Goal: Task Accomplishment & Management: Complete application form

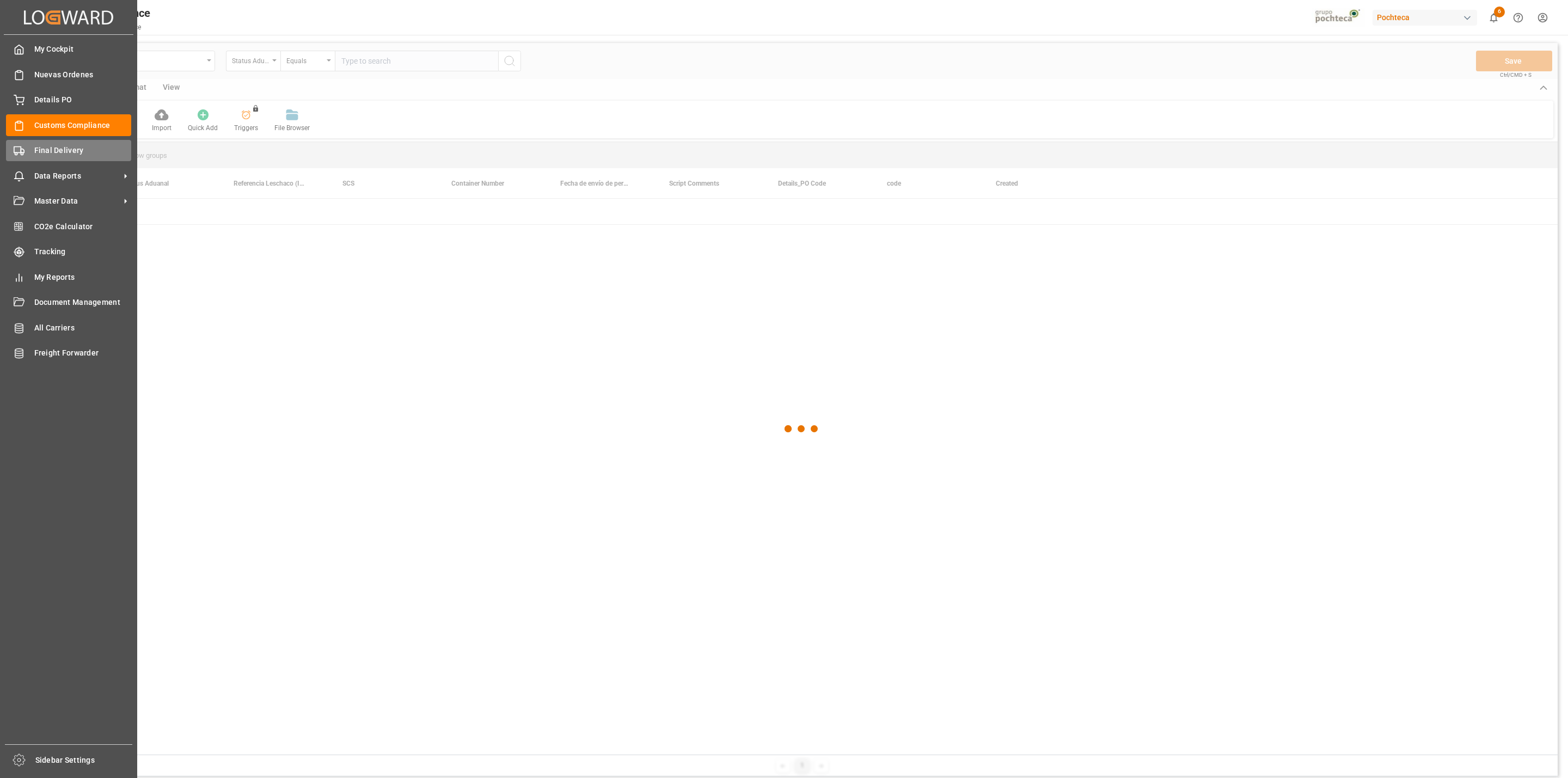
click at [23, 150] on polygon at bounding box center [22, 151] width 3 height 4
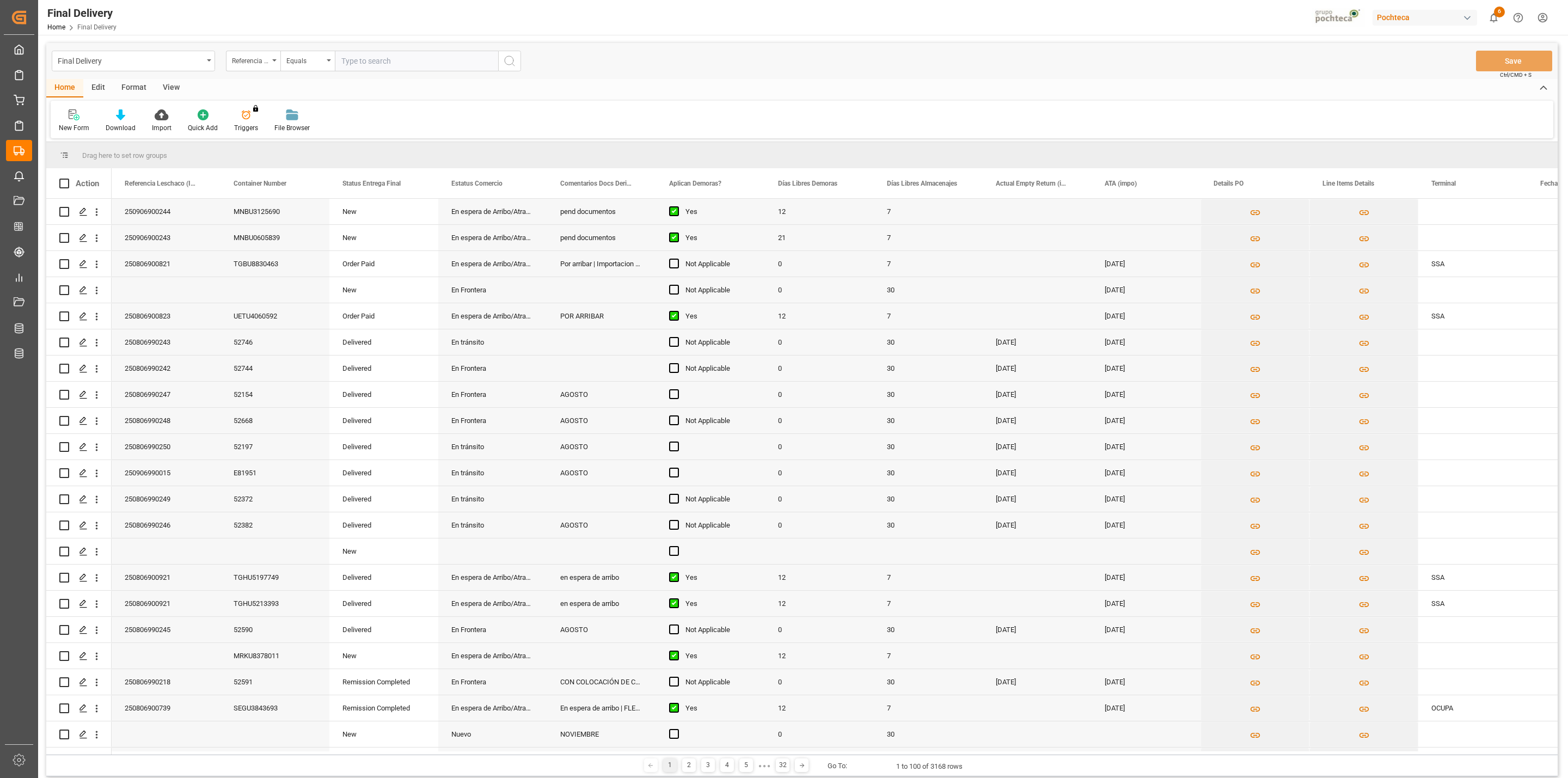
click at [172, 84] on div "View" at bounding box center [171, 88] width 33 height 18
click at [73, 113] on icon at bounding box center [72, 111] width 5 height 4
click at [82, 301] on div "CAPTURA TR Y RETRASO + FECHA DE ENTREGA" at bounding box center [119, 296] width 119 height 23
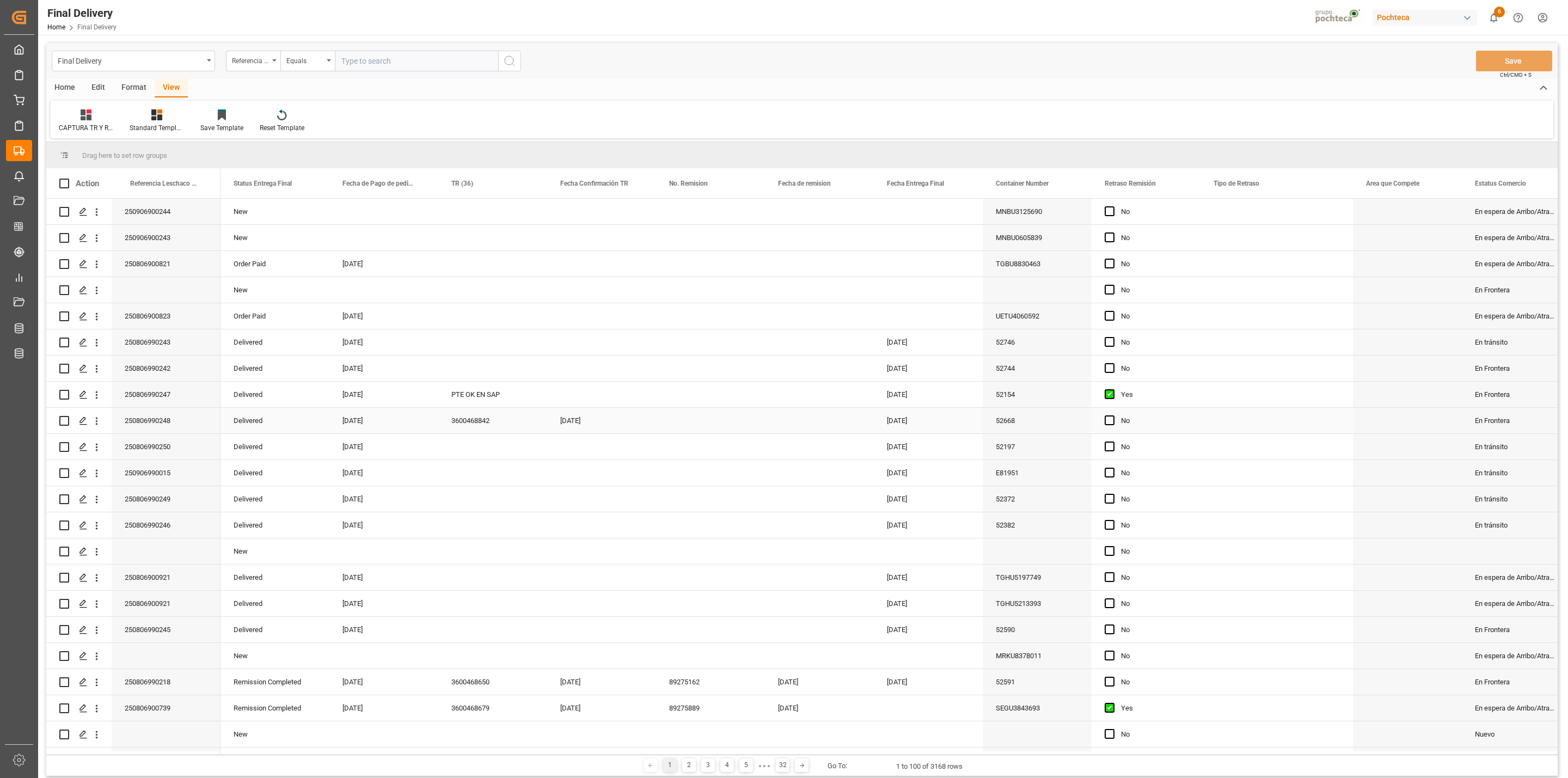
click at [683, 429] on div "Press SPACE to select this row." at bounding box center [710, 420] width 109 height 26
click at [825, 578] on div "27" at bounding box center [830, 583] width 14 height 13
type input "[DATE]"
click at [908, 425] on div "[DATE]" at bounding box center [928, 420] width 109 height 26
click at [1489, 61] on button "Save" at bounding box center [1514, 61] width 76 height 21
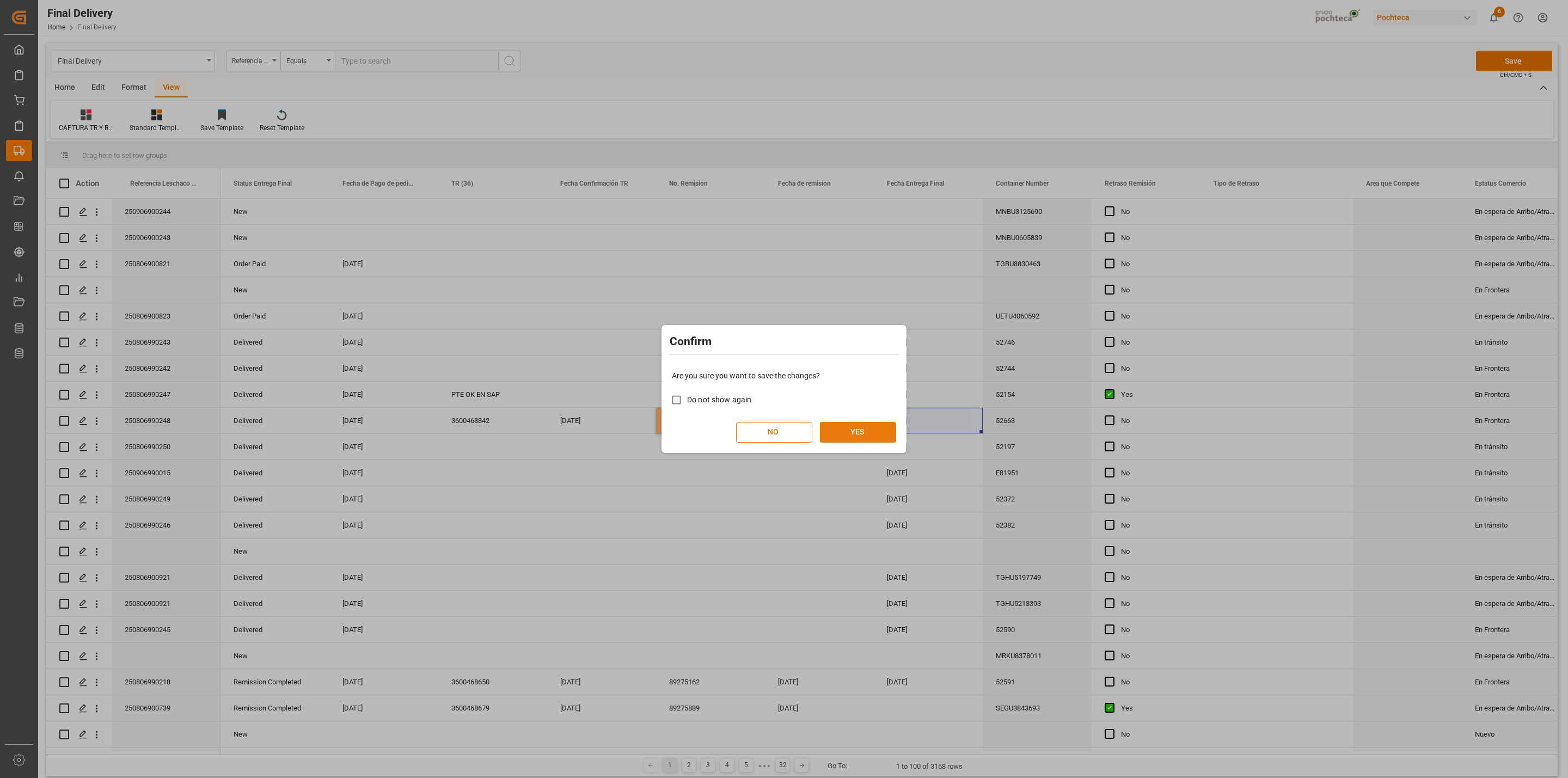
click at [848, 437] on button "YES" at bounding box center [857, 432] width 76 height 21
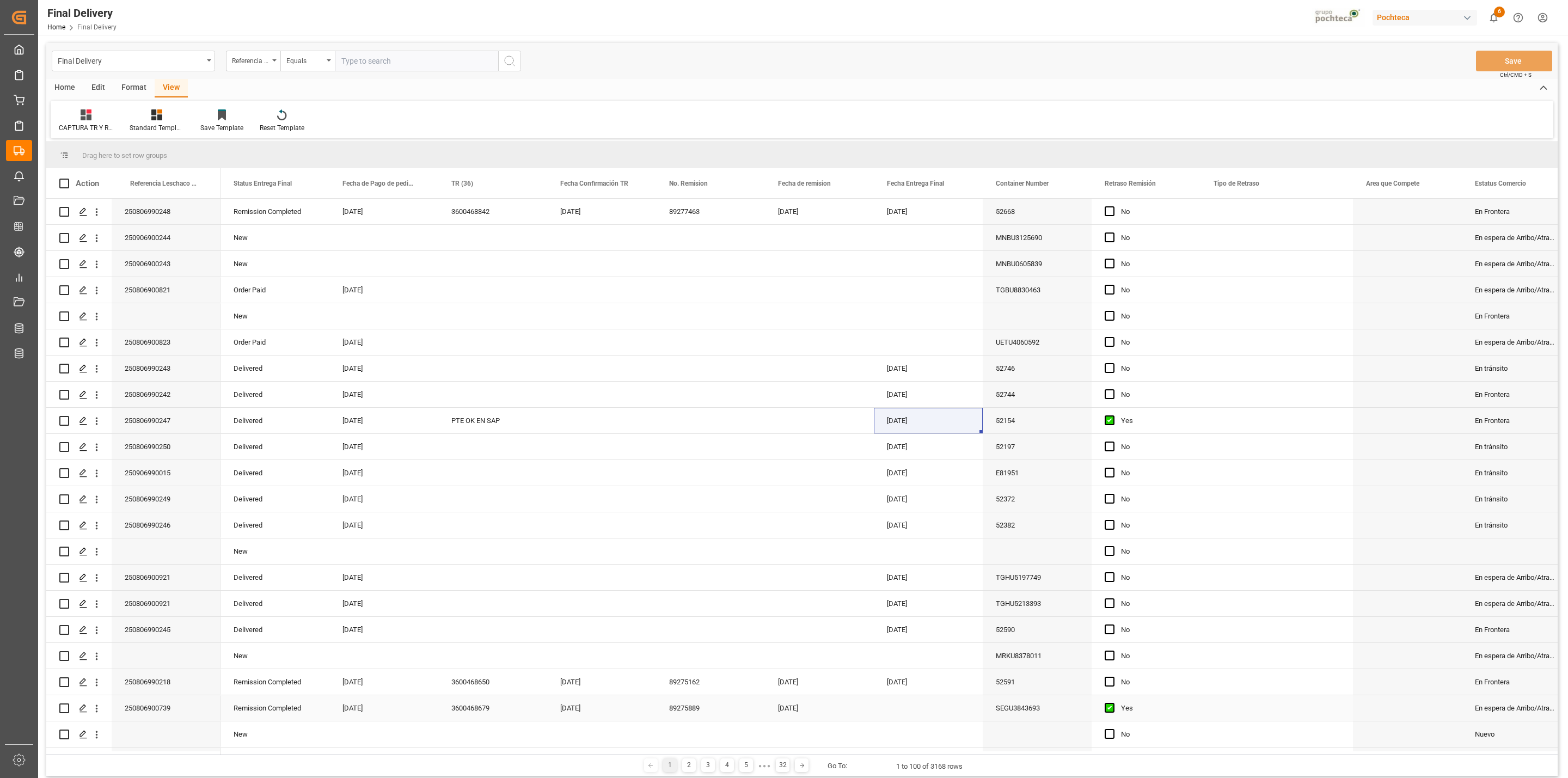
click at [1227, 712] on div "Press SPACE to select this row." at bounding box center [1277, 708] width 153 height 26
click at [1234, 713] on input "Press SPACE to select this row." at bounding box center [1277, 714] width 135 height 21
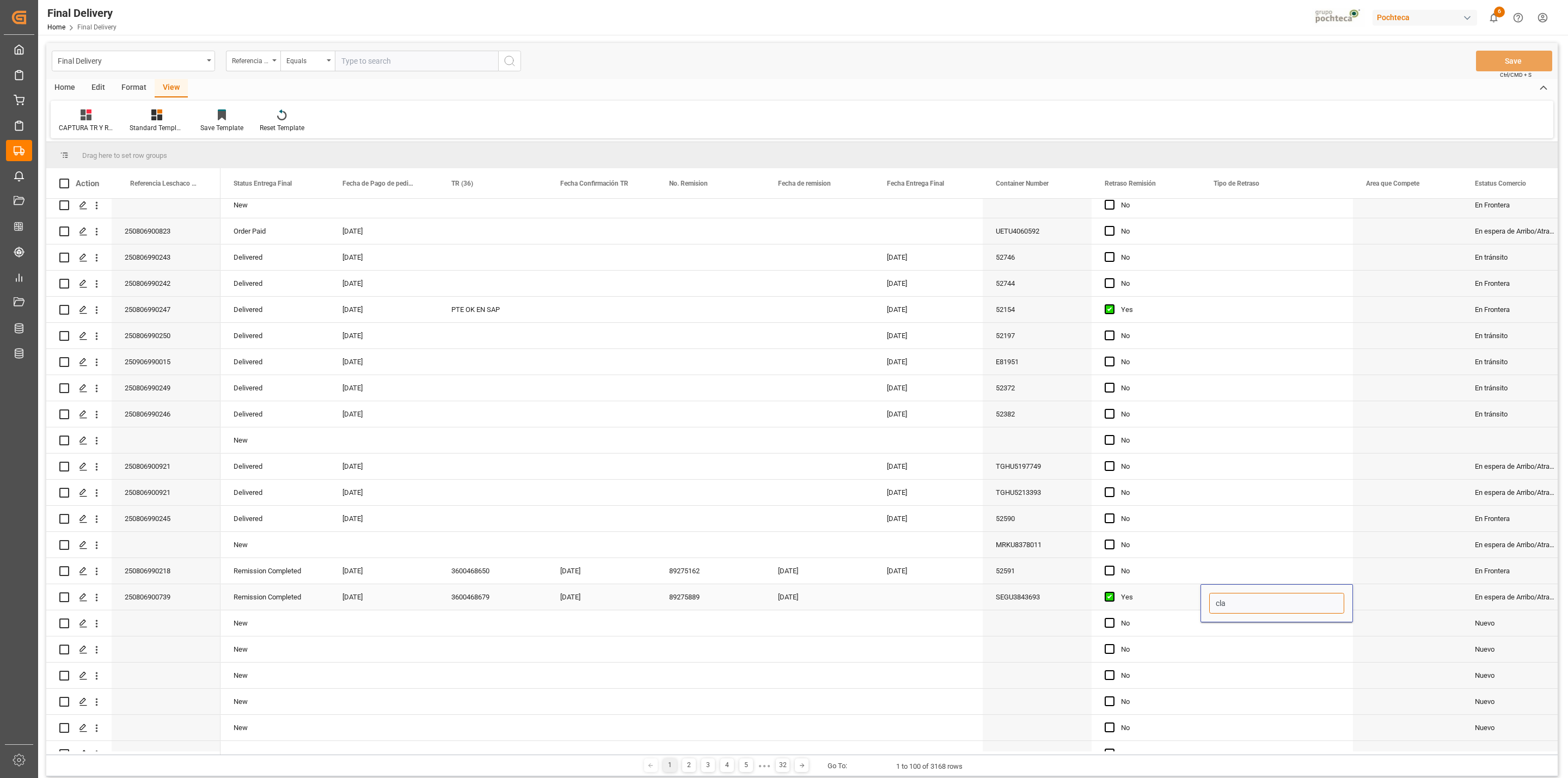
scroll to position [163, 0]
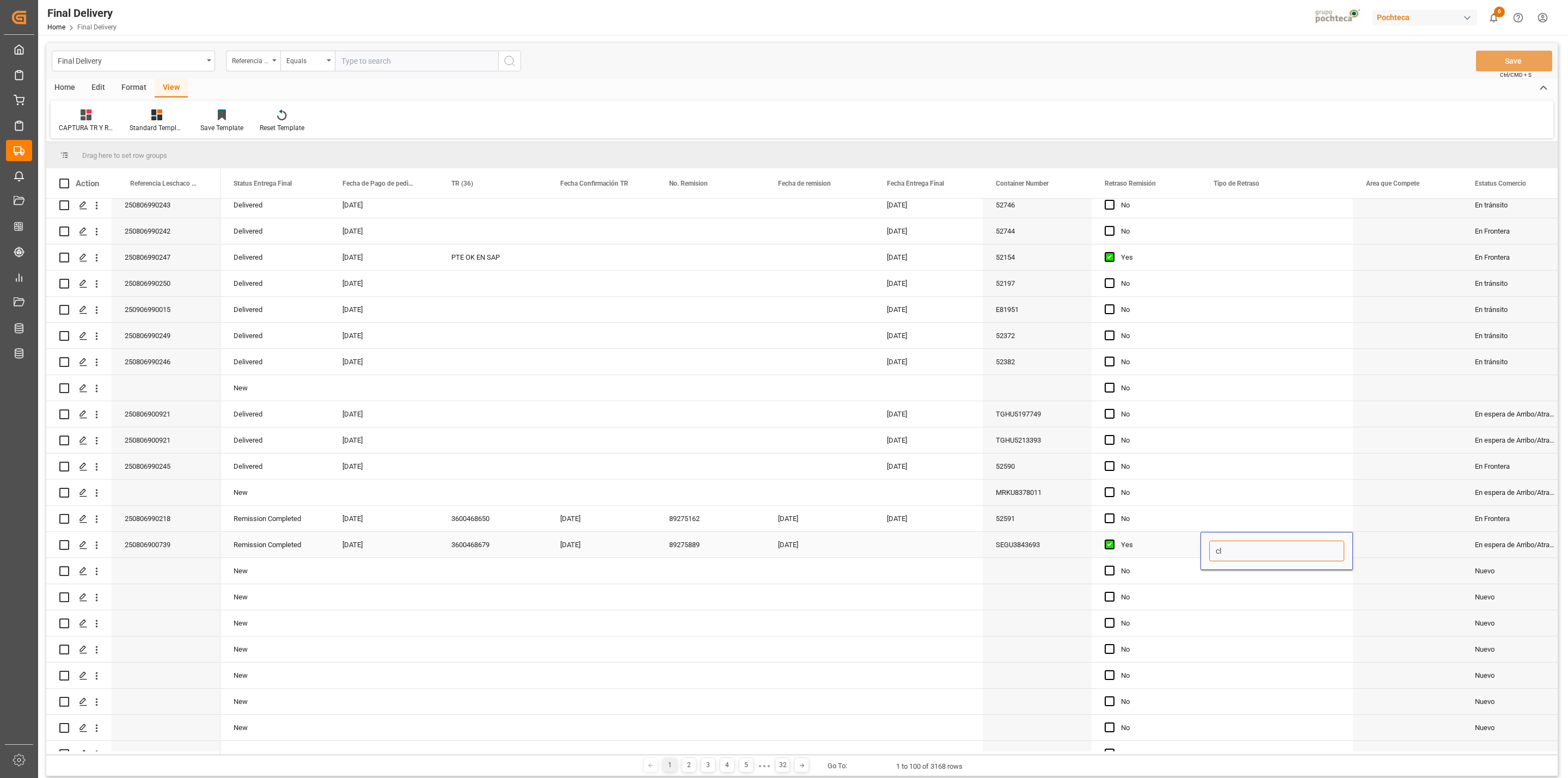
type input "c"
type input "b"
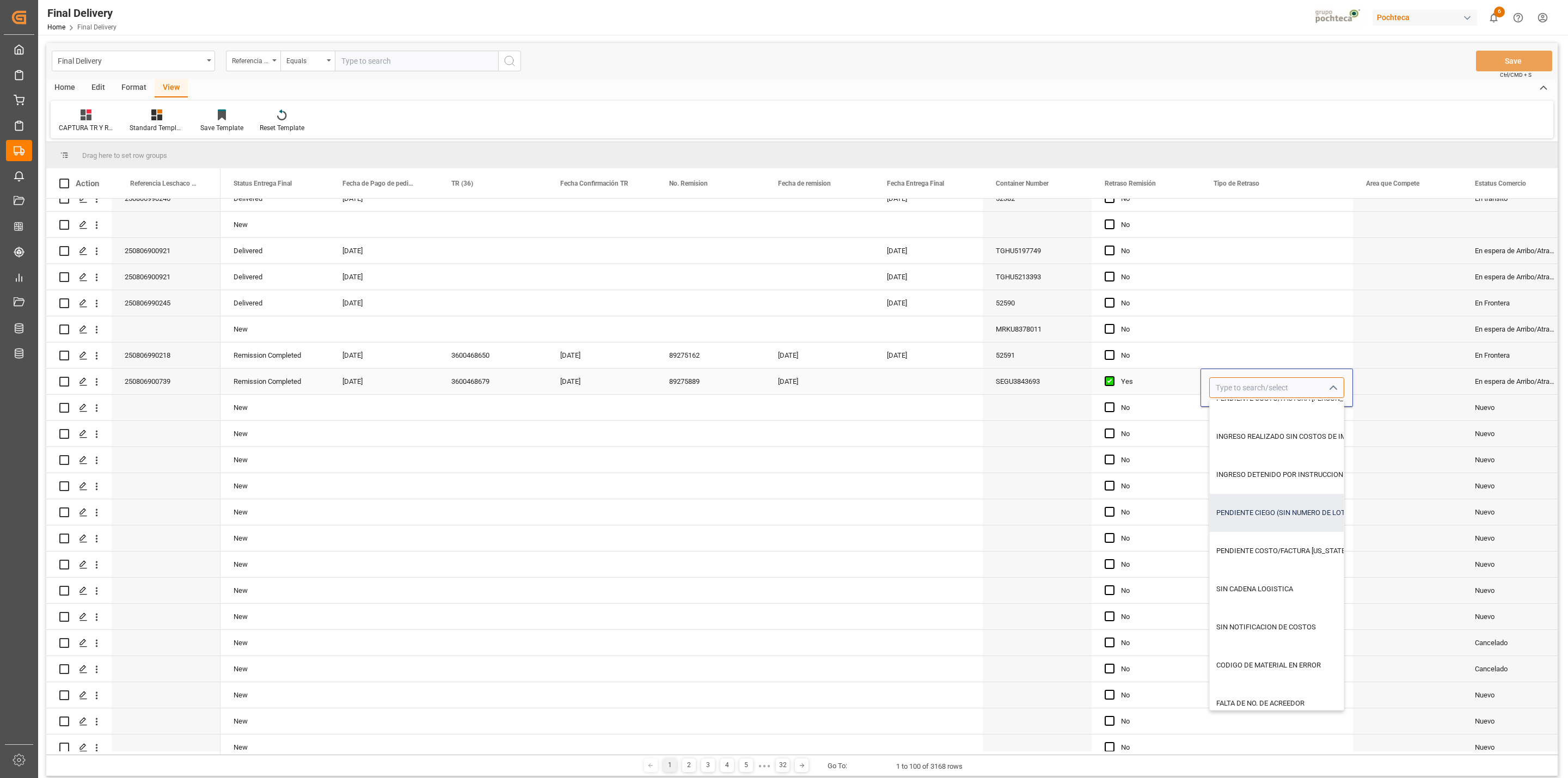
scroll to position [326, 0]
click at [1250, 650] on div "CODIGO DE MATERIAL EN ERROR" at bounding box center [1302, 663] width 185 height 38
type input "CODIGO DE MATERIAL EN ERROR"
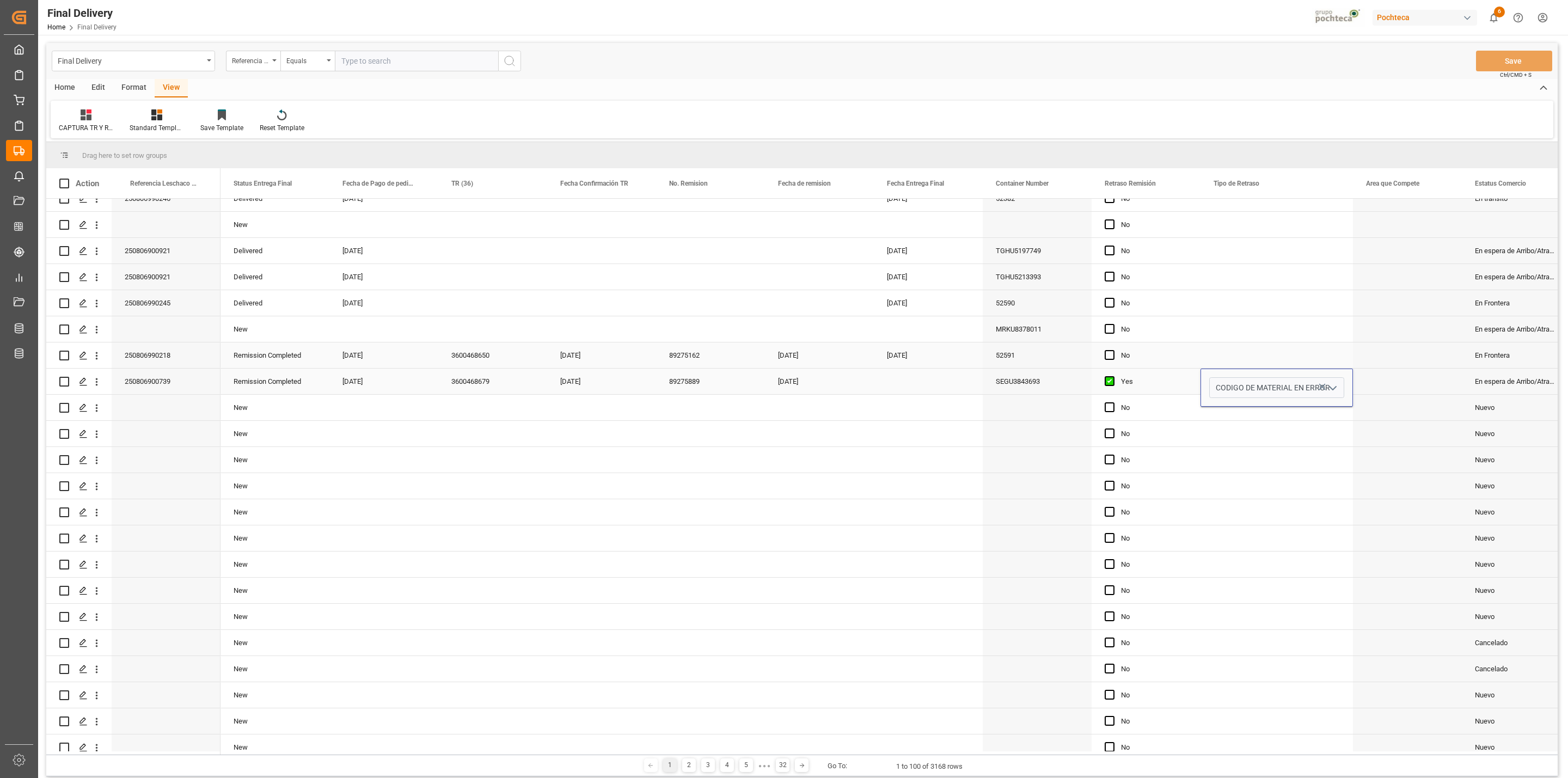
click at [1271, 345] on div "Press SPACE to select this row." at bounding box center [1277, 355] width 153 height 26
click at [1515, 66] on button "Save" at bounding box center [1514, 61] width 76 height 21
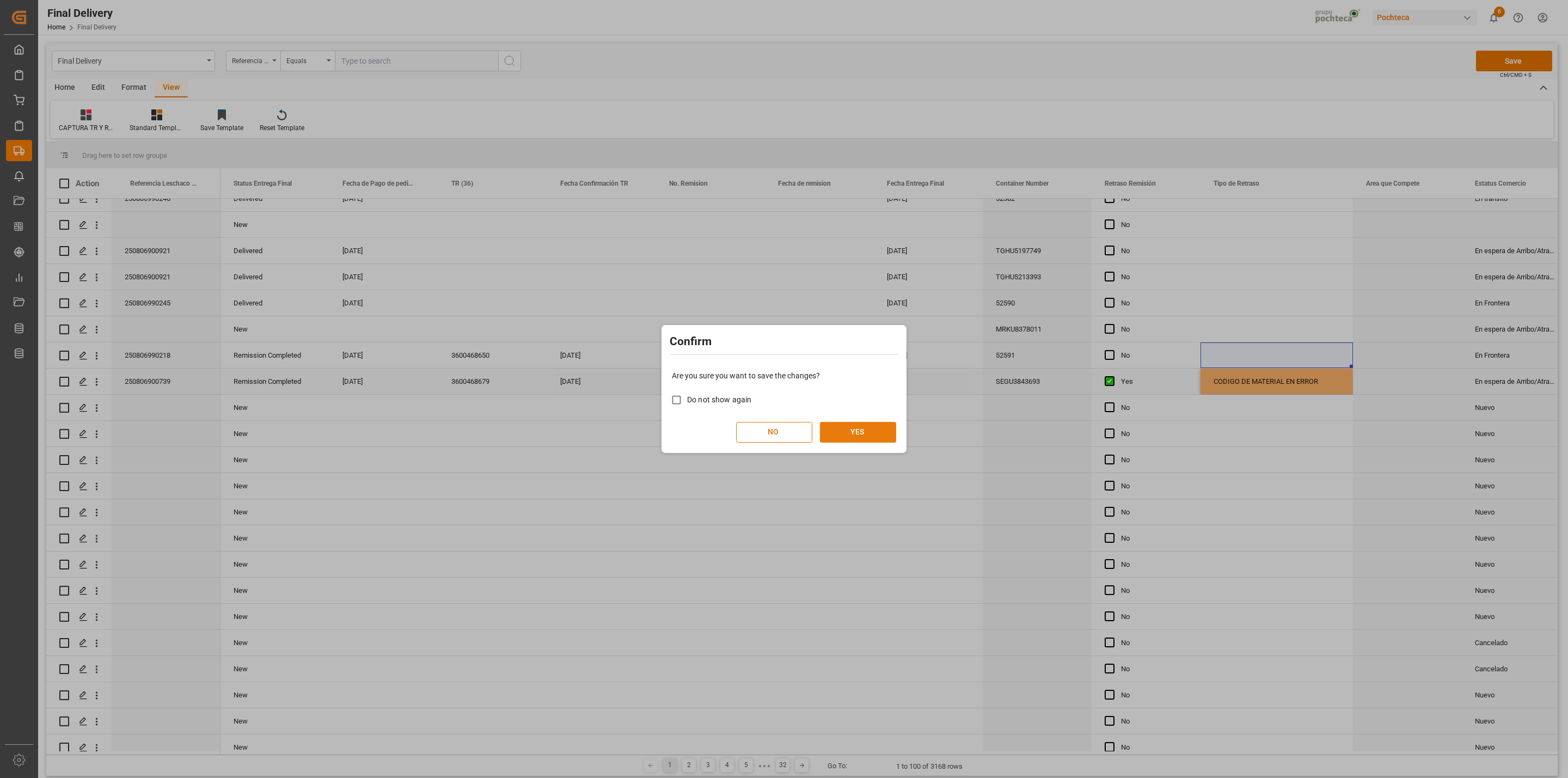
click at [869, 429] on button "YES" at bounding box center [857, 432] width 76 height 21
